Goal: Task Accomplishment & Management: Use online tool/utility

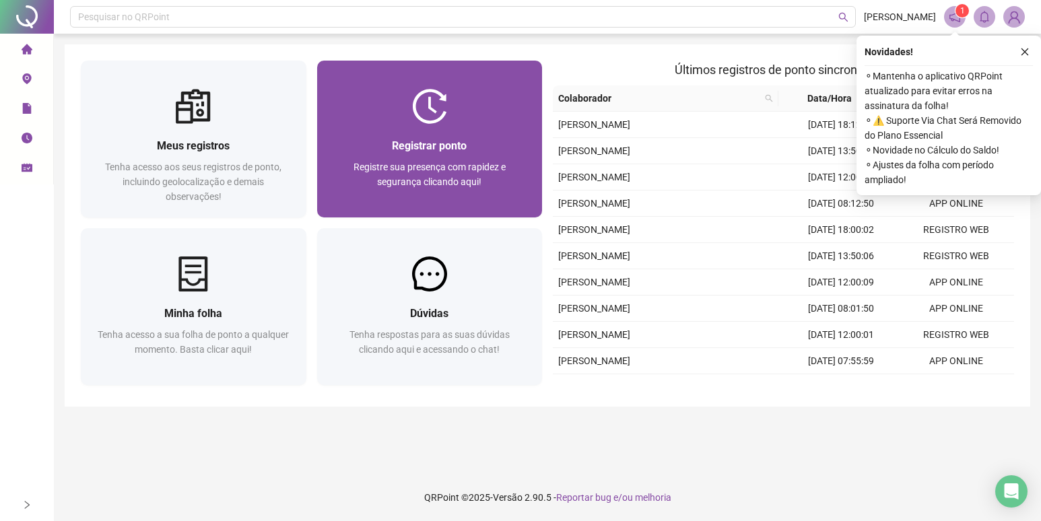
click at [494, 131] on div "Registrar ponto Registre sua presença com rapidez e segurança clicando aqui!" at bounding box center [430, 171] width 226 height 94
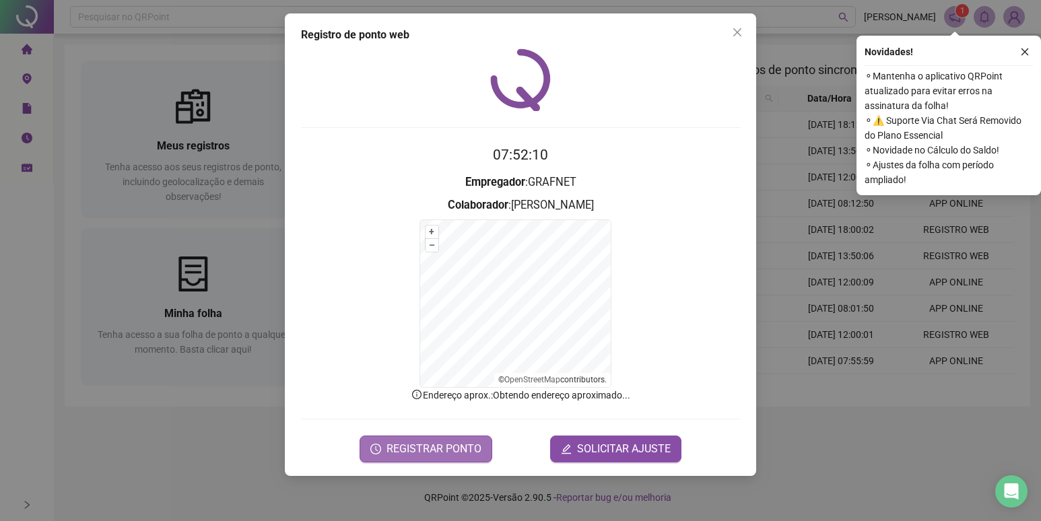
click at [395, 445] on span "REGISTRAR PONTO" at bounding box center [434, 449] width 95 height 16
